Goal: Find specific page/section: Find specific page/section

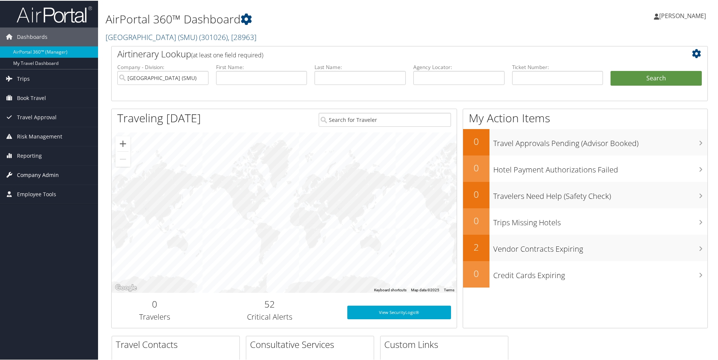
click at [33, 173] on span "Company Admin" at bounding box center [38, 174] width 42 height 19
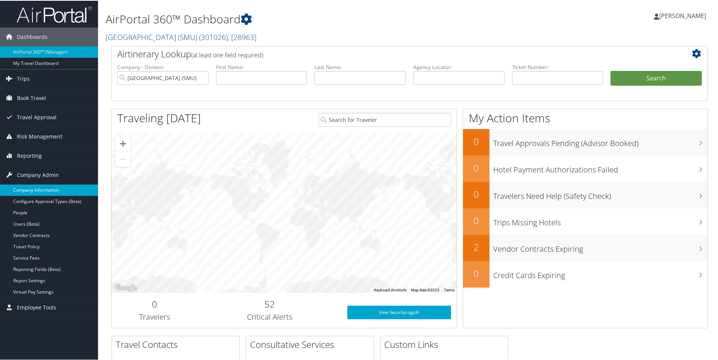
click at [32, 188] on link "Company Information" at bounding box center [49, 189] width 98 height 11
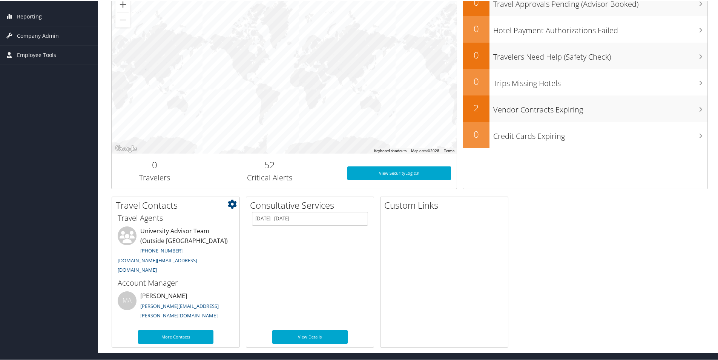
scroll to position [139, 0]
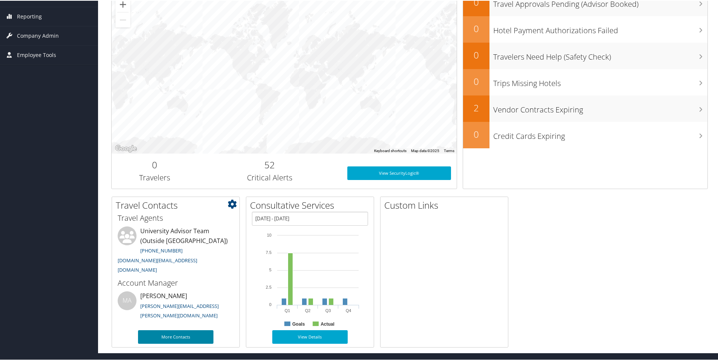
click at [178, 335] on link "More Contacts" at bounding box center [175, 336] width 75 height 14
